Goal: Information Seeking & Learning: Learn about a topic

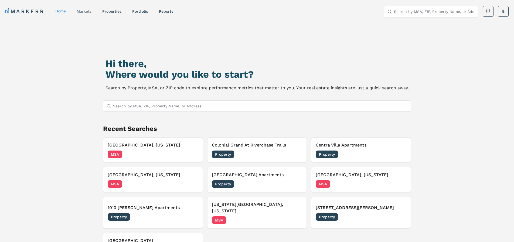
click at [88, 11] on link "markets" at bounding box center [84, 11] width 15 height 4
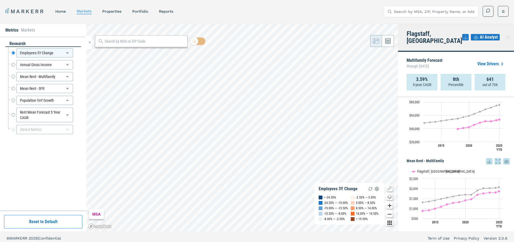
scroll to position [179, 0]
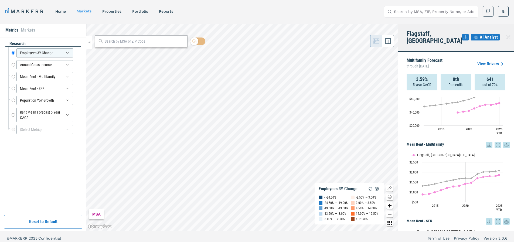
click at [133, 39] on input "text" at bounding box center [145, 42] width 80 height 6
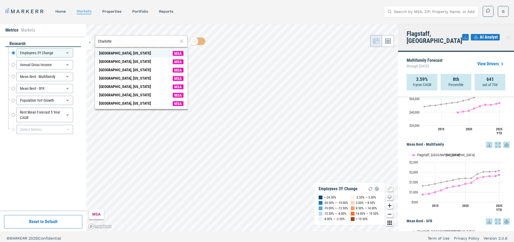
type input "Charlotte"
click at [126, 54] on div "[GEOGRAPHIC_DATA], [US_STATE]" at bounding box center [125, 54] width 52 height 6
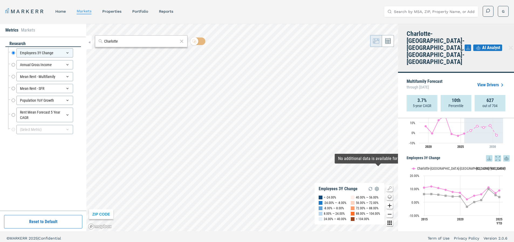
scroll to position [0, 0]
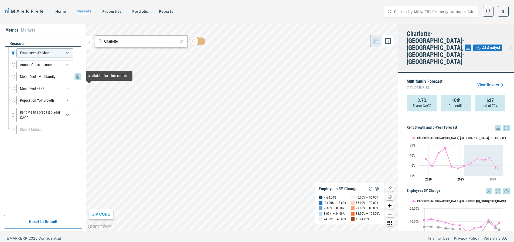
click at [14, 76] on input "Mean Rent - Multifamily" at bounding box center [14, 76] width 4 height 9
radio input "false"
radio input "true"
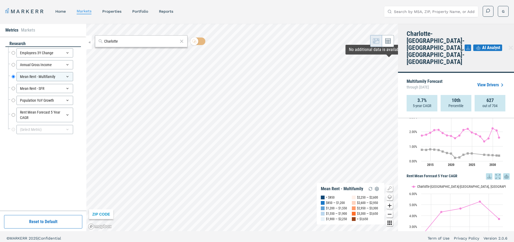
scroll to position [399, 0]
